Goal: Find specific page/section: Find specific page/section

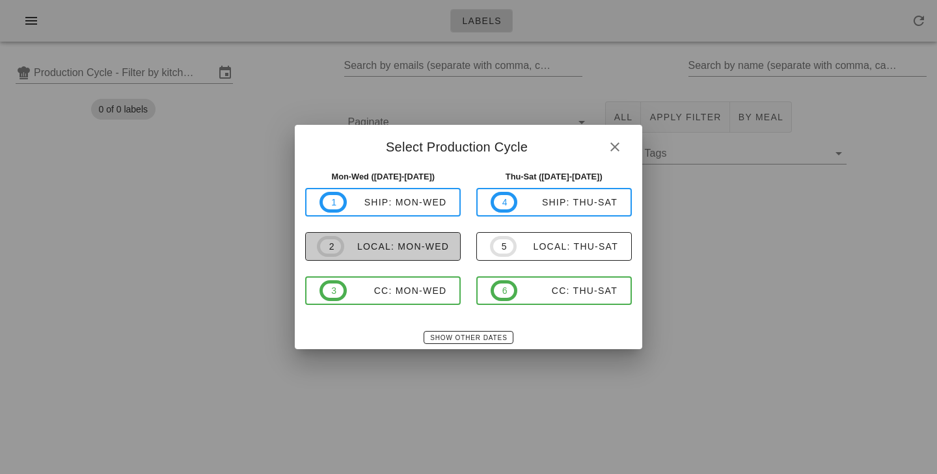
click at [425, 235] on button "2 local: Mon-Wed" at bounding box center [382, 246] width 155 height 29
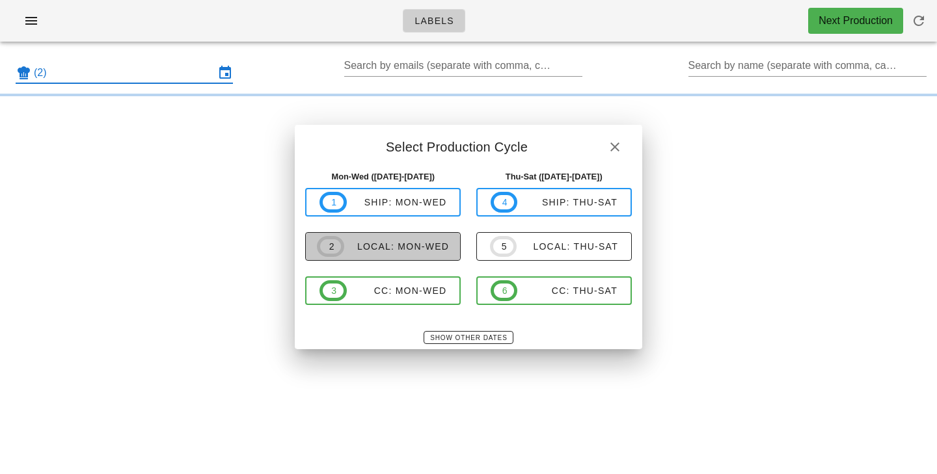
type input "local: Mon-Wed ([DATE]-[DATE])"
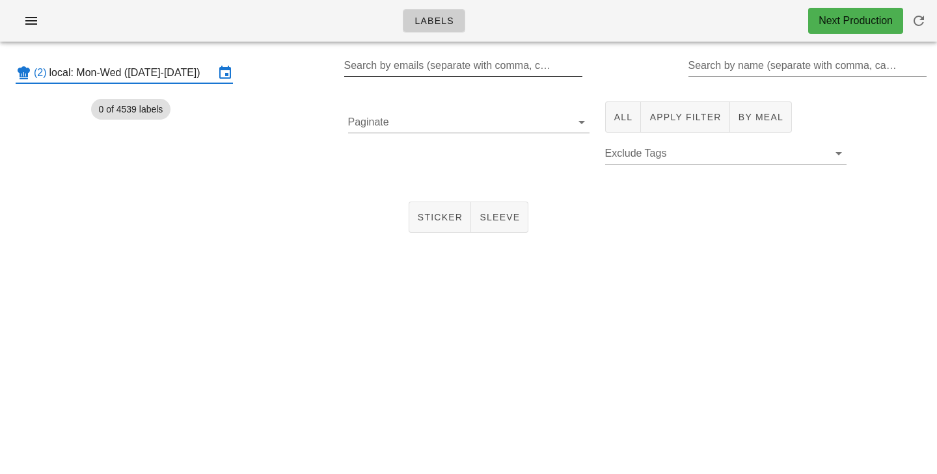
click at [464, 66] on input "Search by emails (separate with comma, can be partial)" at bounding box center [462, 65] width 236 height 21
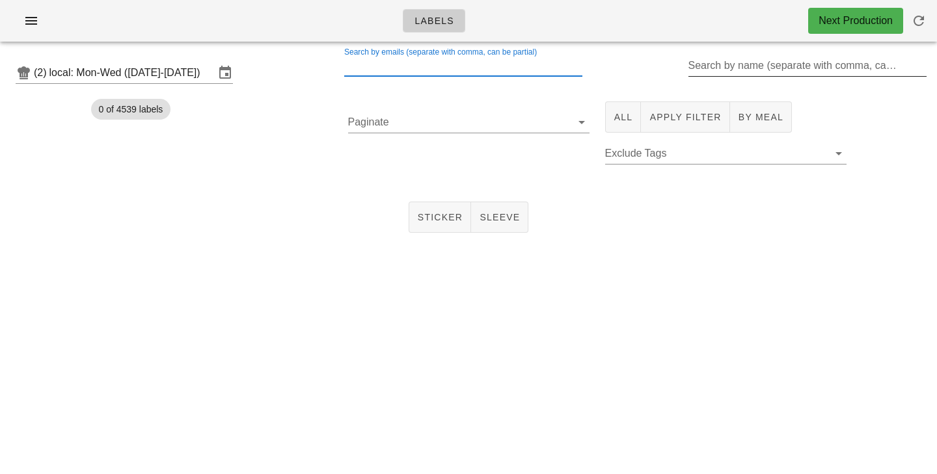
click at [704, 70] on input "Search by name (separate with comma, can be partial)" at bounding box center [806, 65] width 236 height 21
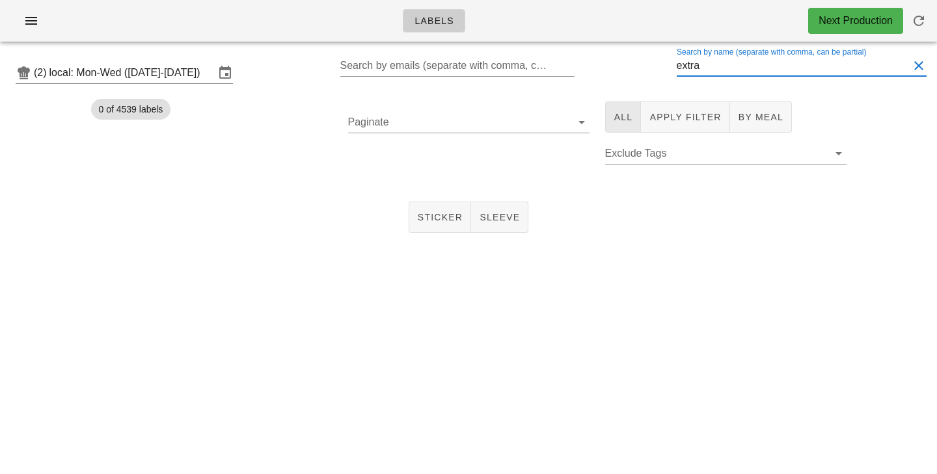
type input "extra"
click at [633, 114] on button "All" at bounding box center [623, 116] width 36 height 31
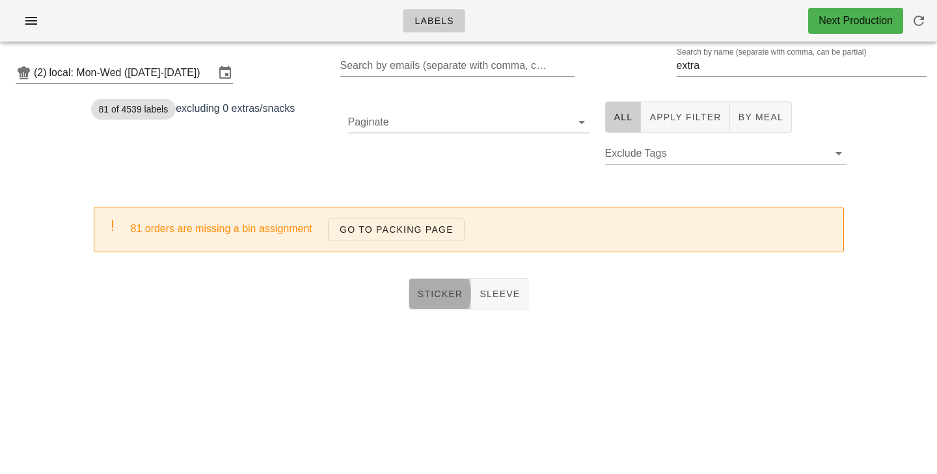
click at [435, 293] on span "Sticker" at bounding box center [440, 294] width 46 height 10
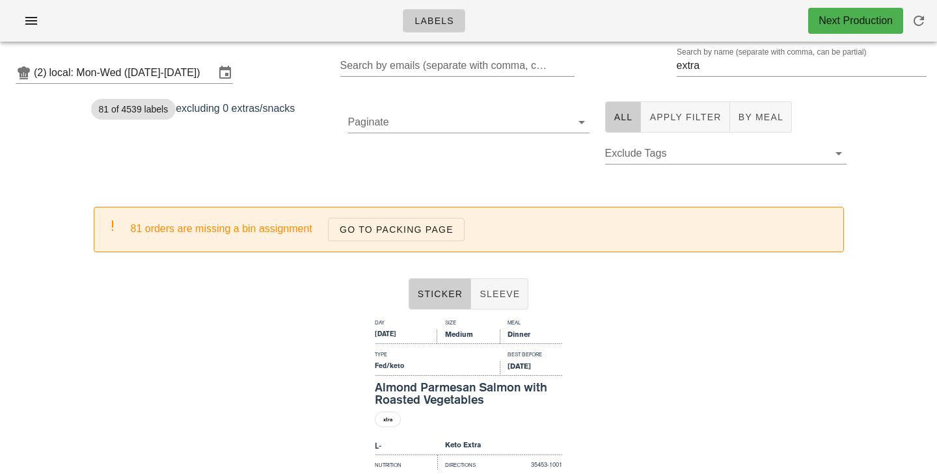
click at [476, 170] on div "Paginate" at bounding box center [468, 140] width 257 height 92
click at [411, 176] on div "Paginate" at bounding box center [468, 140] width 257 height 92
click at [384, 172] on div "Paginate" at bounding box center [468, 140] width 257 height 92
click at [623, 118] on span "All" at bounding box center [623, 117] width 20 height 10
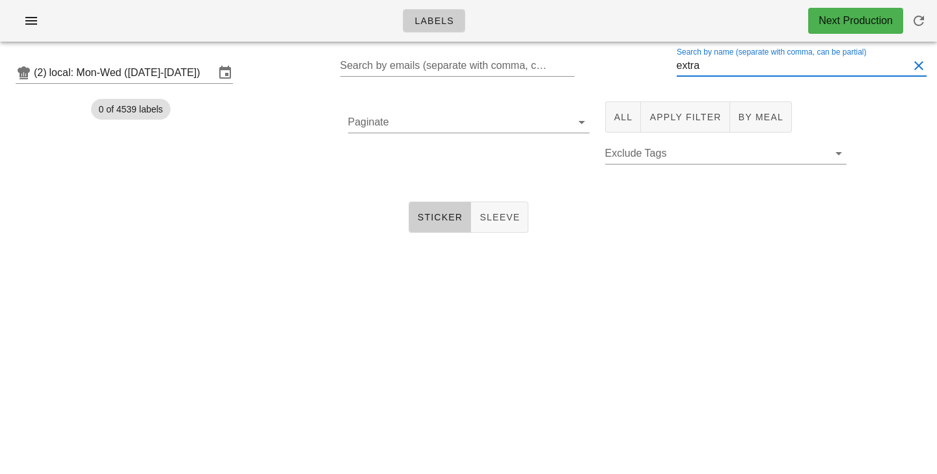
drag, startPoint x: 722, startPoint y: 68, endPoint x: 589, endPoint y: 59, distance: 133.1
click at [677, 59] on input "extra" at bounding box center [793, 65] width 232 height 21
click at [85, 74] on input "local: Mon-Wed ([DATE]-[DATE])" at bounding box center [131, 72] width 165 height 21
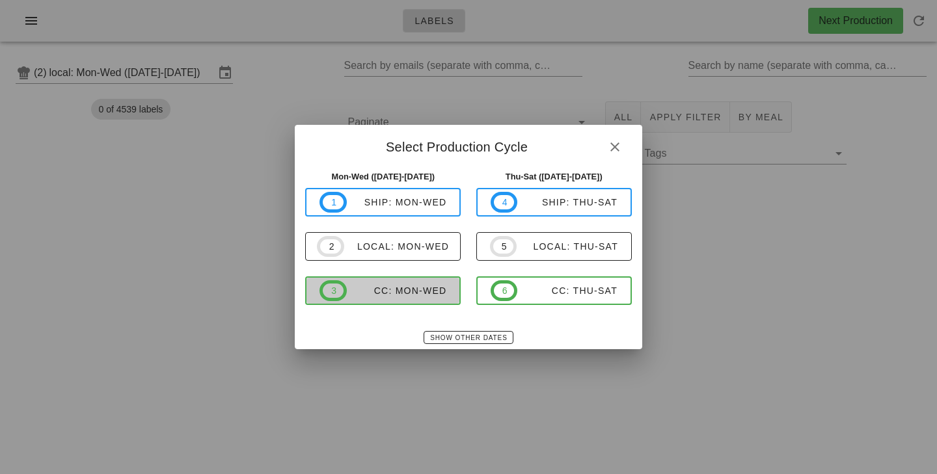
click at [403, 288] on div "CC: Mon-Wed" at bounding box center [397, 291] width 100 height 10
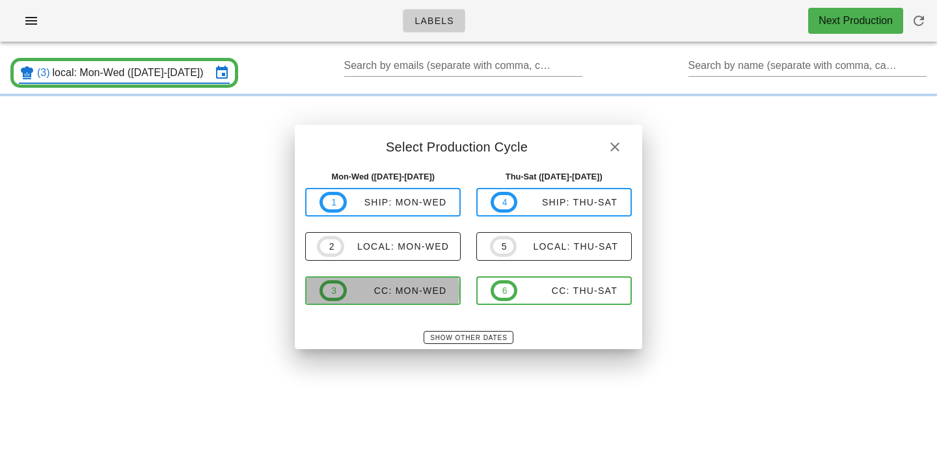
type input "CC: Mon-Wed ([DATE]-[DATE])"
